Goal: Information Seeking & Learning: Learn about a topic

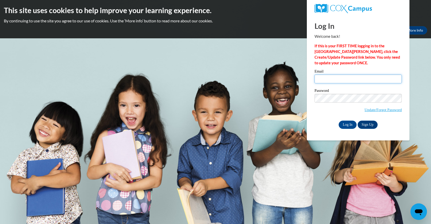
type input "mbookter@depere.k12.wi.us"
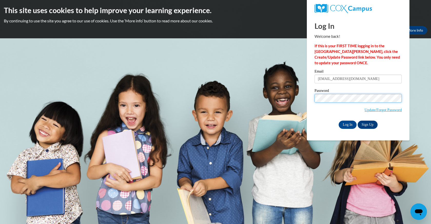
click at [347, 123] on input "Log In" at bounding box center [348, 124] width 18 height 8
click at [348, 125] on input "Log In" at bounding box center [348, 124] width 18 height 8
click at [344, 125] on input "Log In" at bounding box center [348, 124] width 18 height 8
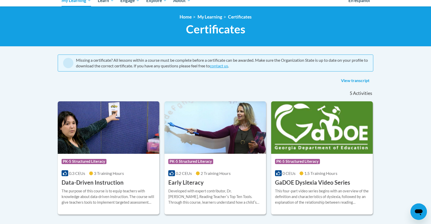
scroll to position [61, 0]
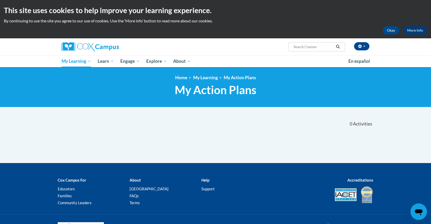
click at [418, 32] on link "More Info" at bounding box center [415, 30] width 24 height 8
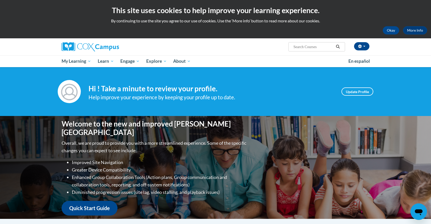
click at [300, 48] on input "Search..." at bounding box center [313, 47] width 41 height 6
type input "exam"
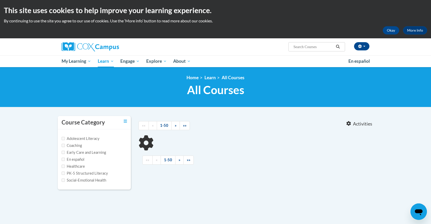
type input "exam"
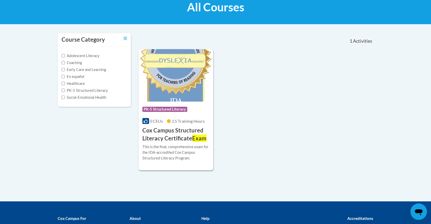
scroll to position [83, 0]
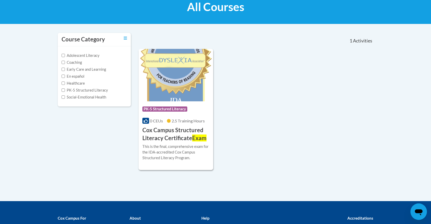
click at [181, 126] on h3 "Cox Campus Structured Literacy Certificate Exam" at bounding box center [175, 134] width 67 height 16
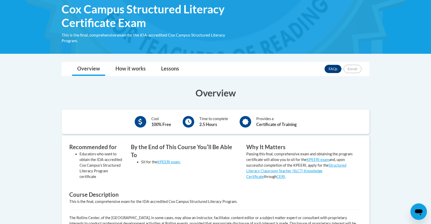
scroll to position [83, 0]
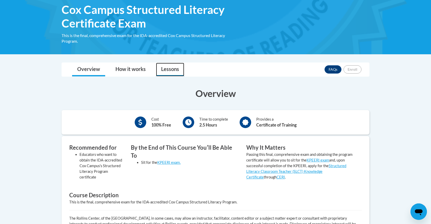
click at [176, 71] on link "Lessons" at bounding box center [170, 70] width 28 height 14
